Goal: Navigation & Orientation: Find specific page/section

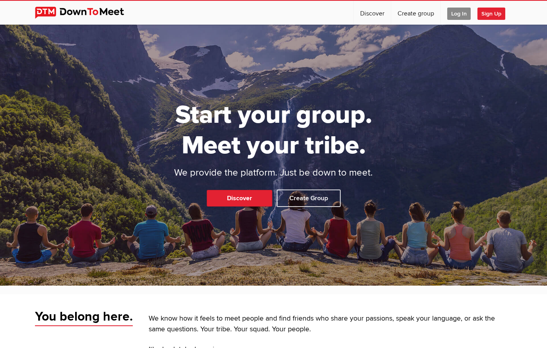
click at [262, 187] on div "Start your group. Meet your tribe. We provide the platform. Just be down to mee…" at bounding box center [273, 155] width 547 height 261
click at [257, 196] on link "Discover" at bounding box center [240, 198] width 66 height 17
select select "null"
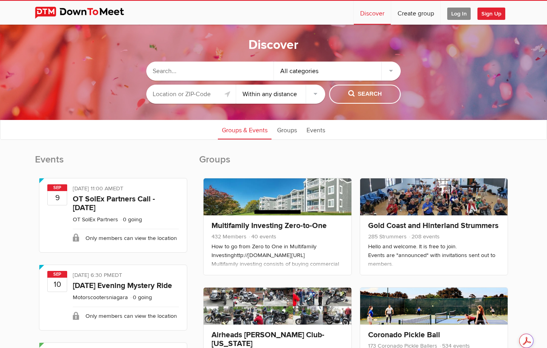
click at [193, 87] on input "text" at bounding box center [191, 94] width 90 height 19
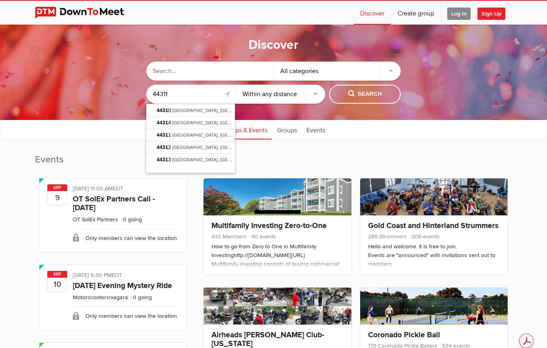
type input "44311"
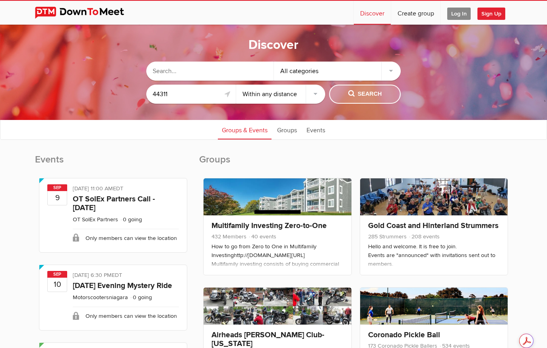
click at [342, 97] on button "Search" at bounding box center [365, 94] width 72 height 19
click at [389, 66] on div "All categories" at bounding box center [337, 71] width 127 height 19
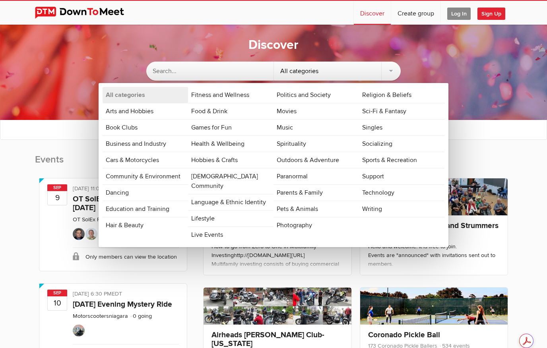
click at [389, 66] on div "All categories" at bounding box center [337, 71] width 127 height 19
click at [515, 125] on ul "Groups & Events Groups Events" at bounding box center [273, 130] width 547 height 20
drag, startPoint x: 465, startPoint y: 124, endPoint x: 487, endPoint y: 173, distance: 54.0
click at [21, 140] on div "Groups & Events Groups Events" at bounding box center [273, 129] width 547 height 21
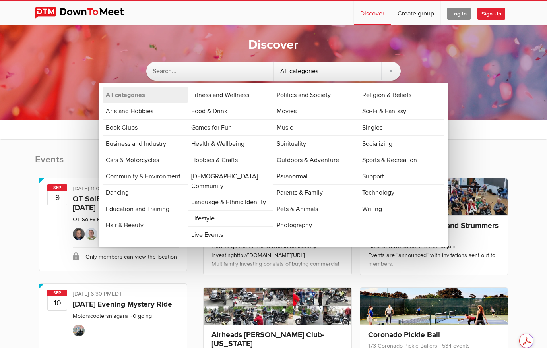
click at [490, 134] on ul "Groups & Events Groups Events" at bounding box center [273, 130] width 547 height 20
click at [161, 99] on link "All categories" at bounding box center [146, 95] width 86 height 16
drag, startPoint x: 521, startPoint y: 148, endPoint x: 307, endPoint y: 77, distance: 225.3
click at [520, 148] on div "Discover All categories All categories Arts and Hobbies Book Clubs Business and…" at bounding box center [273, 88] width 547 height 127
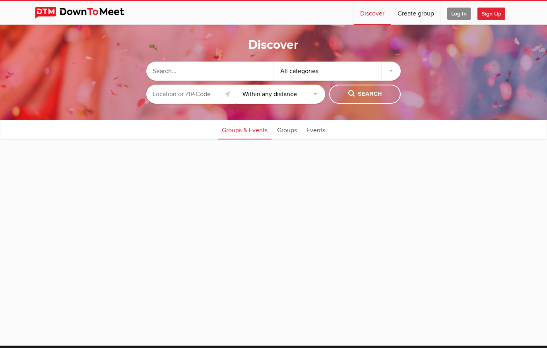
select select "null"
click at [173, 97] on input "text" at bounding box center [191, 94] width 90 height 19
click at [183, 98] on input "text" at bounding box center [191, 94] width 90 height 19
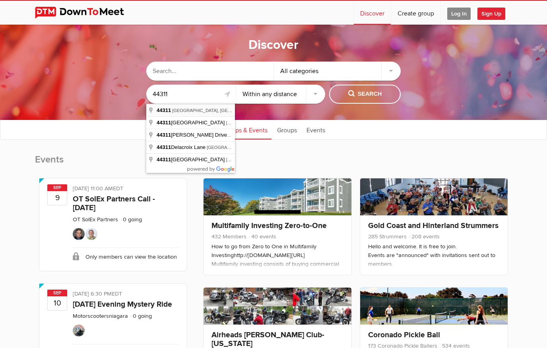
type input "[GEOGRAPHIC_DATA], OH 44311, [GEOGRAPHIC_DATA]"
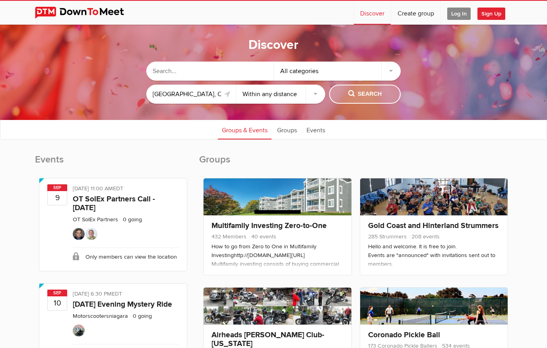
click at [370, 89] on button "Search" at bounding box center [365, 94] width 72 height 19
click at [312, 95] on select "Within 10 miles Within 25 miles Within 50 miles Within 100 miles Within any dis…" at bounding box center [281, 94] width 90 height 19
select select "25"
click at [236, 85] on select "Within 10 miles Within 25 miles Within 50 miles Within 100 miles Within any dis…" at bounding box center [281, 94] width 90 height 19
click at [360, 90] on span "Search" at bounding box center [365, 94] width 34 height 9
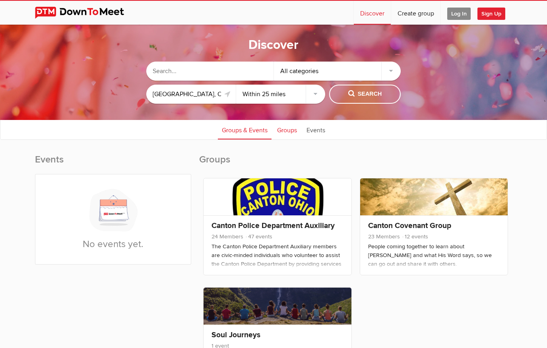
click at [294, 128] on link "Groups" at bounding box center [287, 130] width 28 height 20
